Goal: Check status: Check status

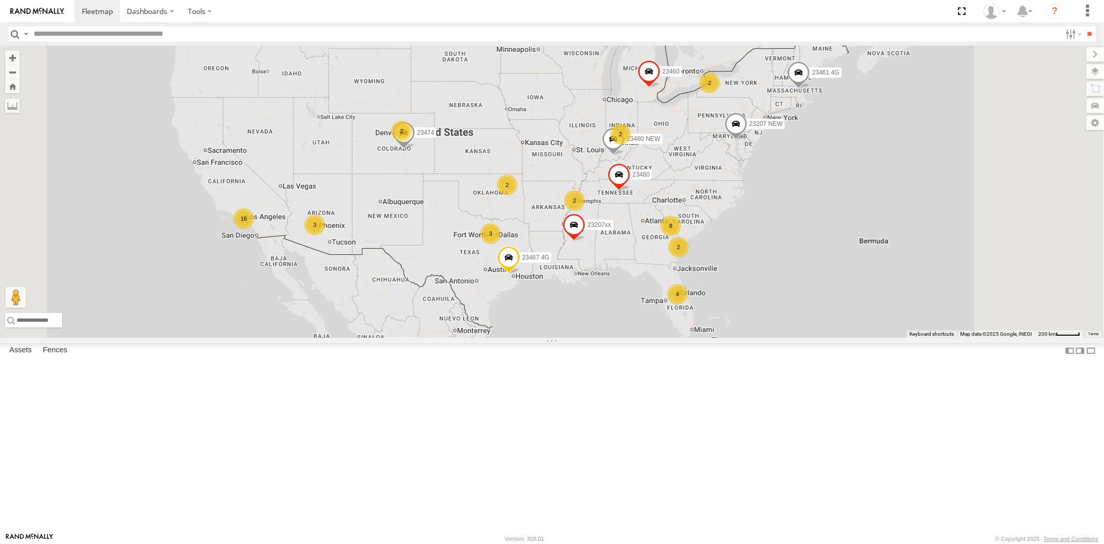
drag, startPoint x: 857, startPoint y: 271, endPoint x: 795, endPoint y: 267, distance: 62.3
click at [795, 267] on div "23461 4G 4 8 16 2 23207 NEW 2 23207xx 2 3 2 2 2 23460 23480 23460 NEW 23467 4G …" at bounding box center [552, 192] width 1104 height 292
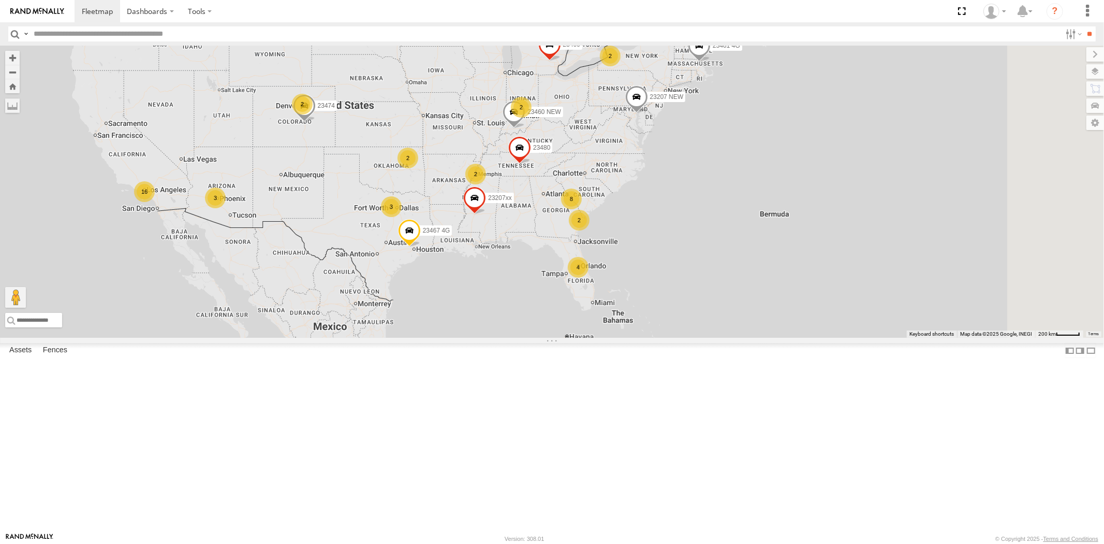
drag, startPoint x: 669, startPoint y: 287, endPoint x: 618, endPoint y: 260, distance: 57.7
click at [618, 260] on div "4 8 16 2 23207 NEW 2 23207xx 2 3 2 2 2 23460 23480 23460 NEW 23467 4G 23474 3 2…" at bounding box center [552, 192] width 1104 height 292
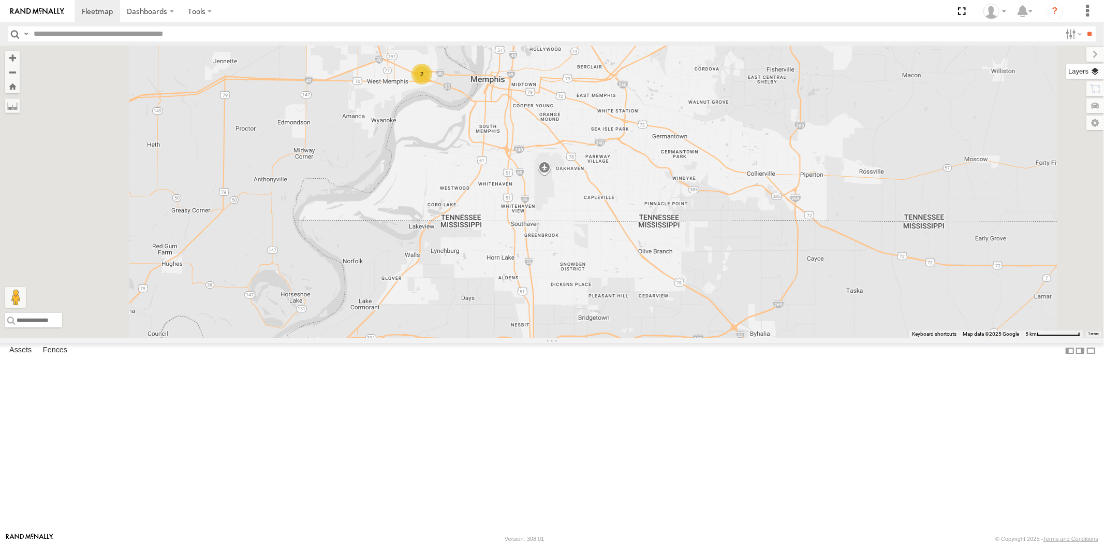
click at [1095, 73] on label at bounding box center [1085, 71] width 38 height 14
click at [0, 0] on div "Basemaps" at bounding box center [0, 0] width 0 height 0
click at [0, 0] on span "Basemaps" at bounding box center [0, 0] width 0 height 0
click at [0, 0] on span "Satellite" at bounding box center [0, 0] width 0 height 0
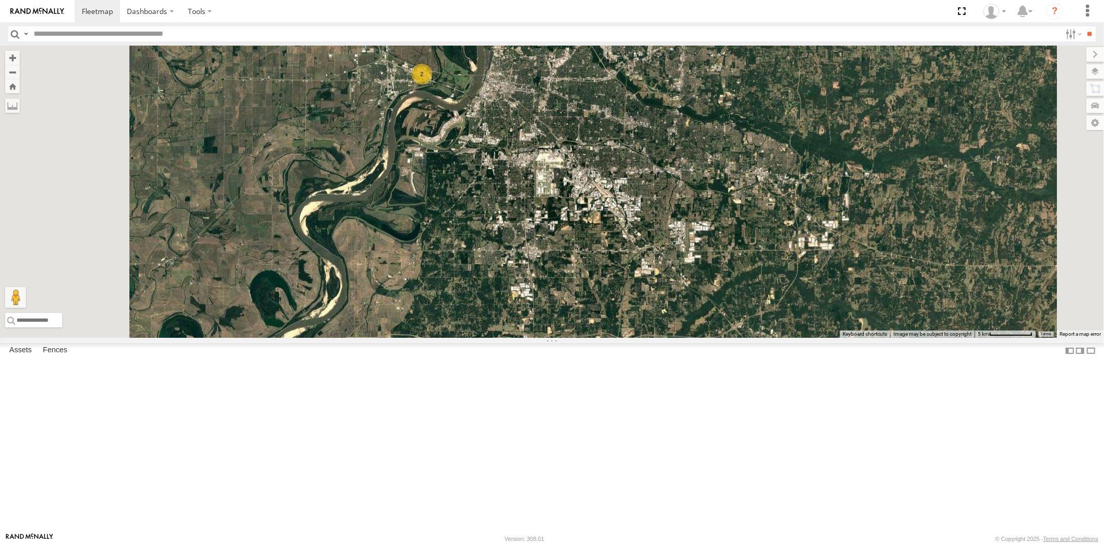
click at [0, 0] on span "Satellite + Roadmap" at bounding box center [0, 0] width 0 height 0
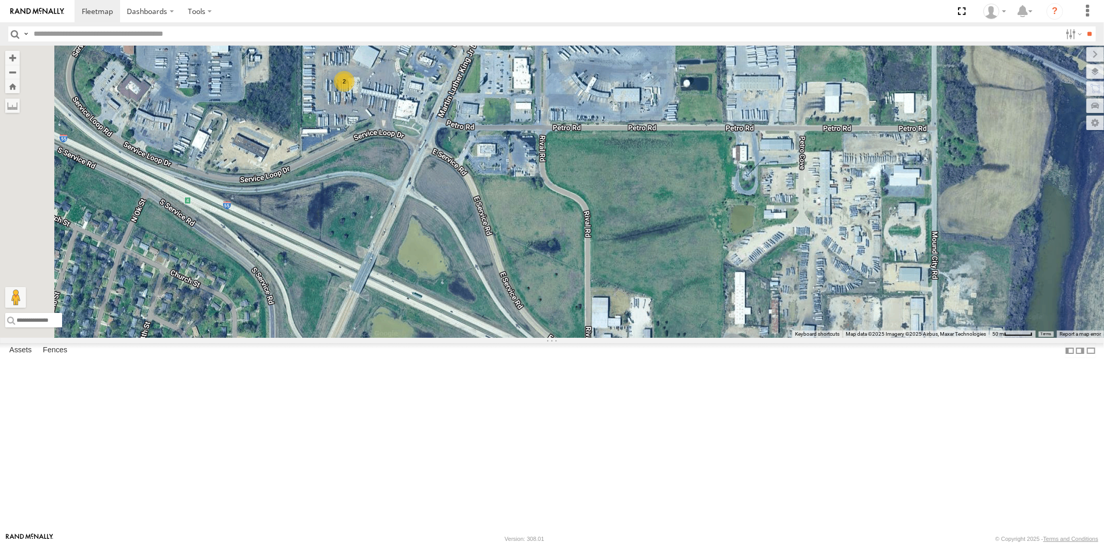
drag, startPoint x: 506, startPoint y: 130, endPoint x: 535, endPoint y: 237, distance: 110.5
click at [535, 237] on div "23207 NEW 23207xx 23460 23480 23460 NEW 23467 4G 23474 23461 4G 2" at bounding box center [552, 192] width 1104 height 292
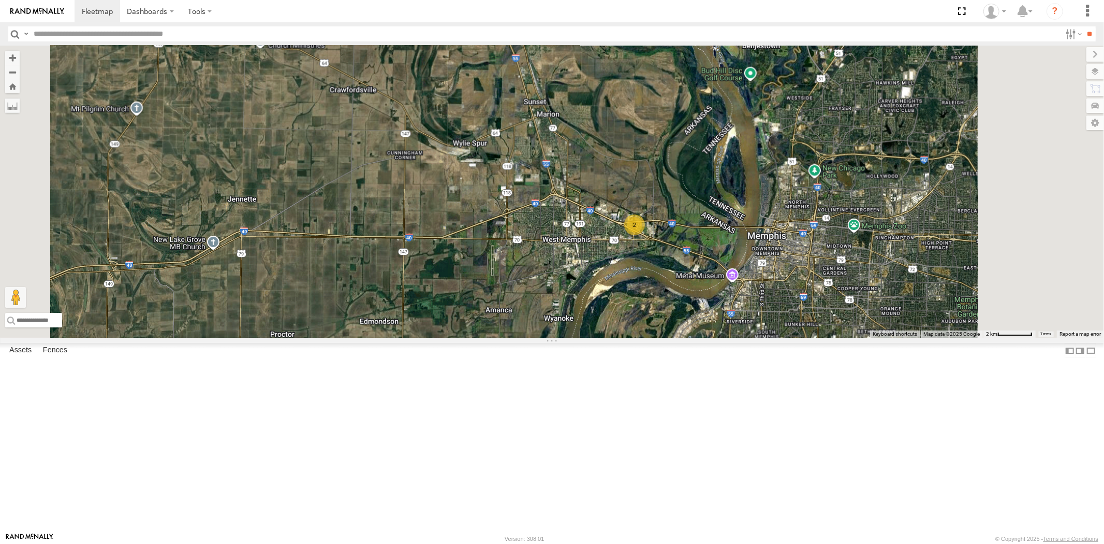
drag, startPoint x: 810, startPoint y: 347, endPoint x: 741, endPoint y: 334, distance: 70.1
click at [741, 334] on div "2" at bounding box center [552, 192] width 1104 height 292
